Goal: Task Accomplishment & Management: Use online tool/utility

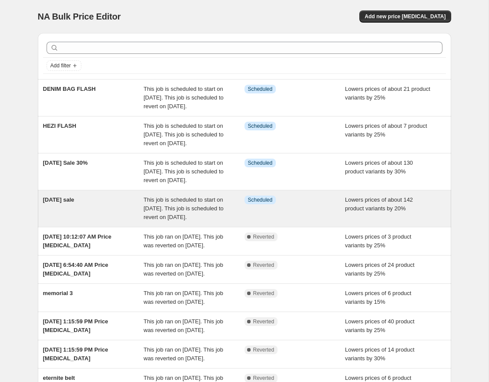
click at [107, 222] on div "[DATE] sale" at bounding box center [93, 209] width 101 height 26
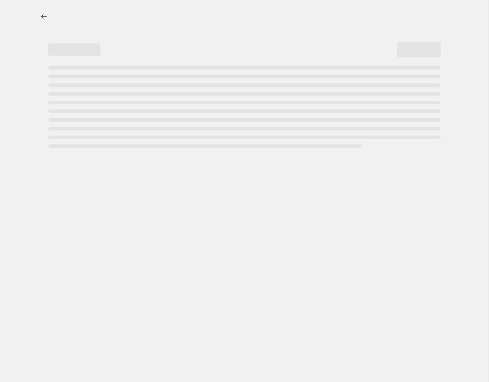
select select "percentage"
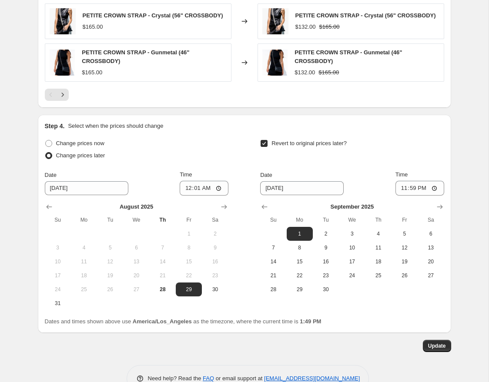
scroll to position [781, 0]
